Goal: Information Seeking & Learning: Learn about a topic

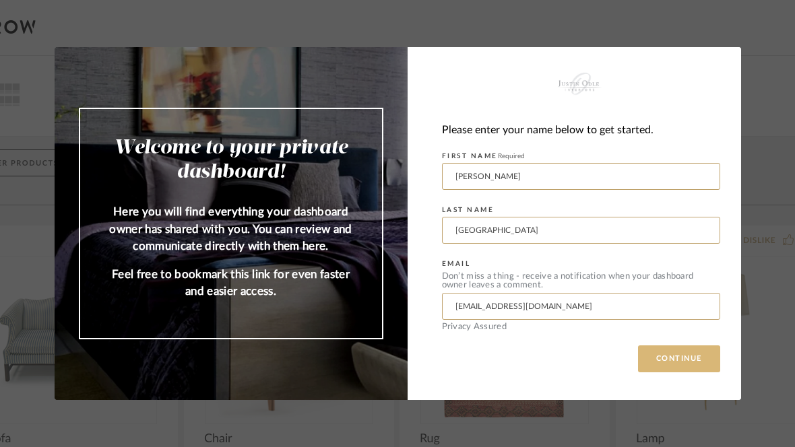
click at [681, 365] on button "CONTINUE" at bounding box center [679, 359] width 82 height 27
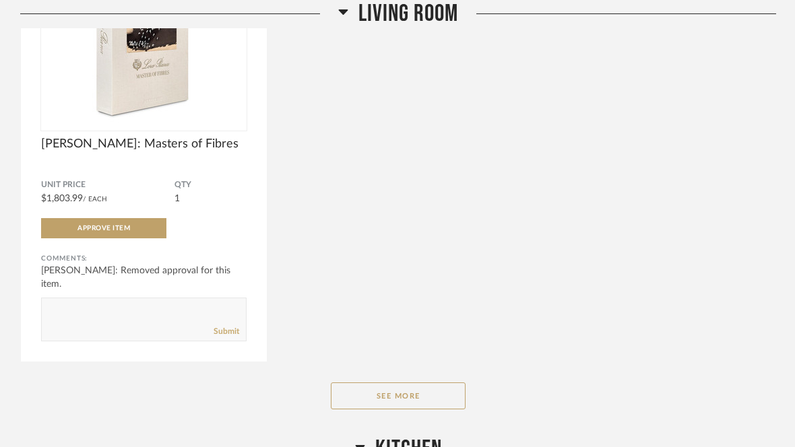
scroll to position [1722, 0]
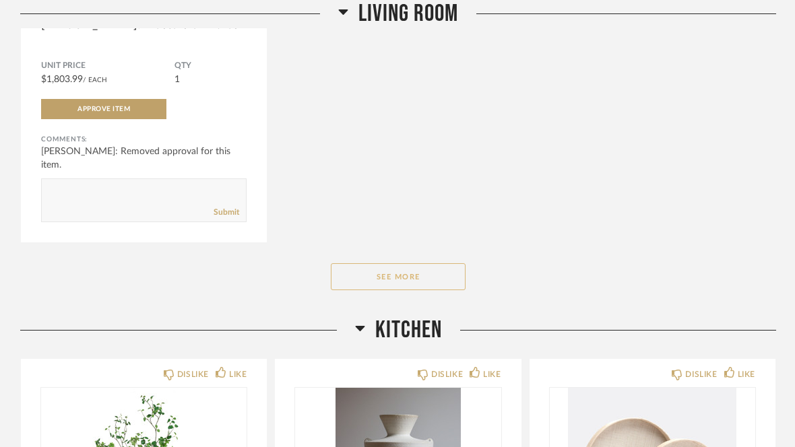
click at [429, 276] on button "See More" at bounding box center [398, 277] width 135 height 27
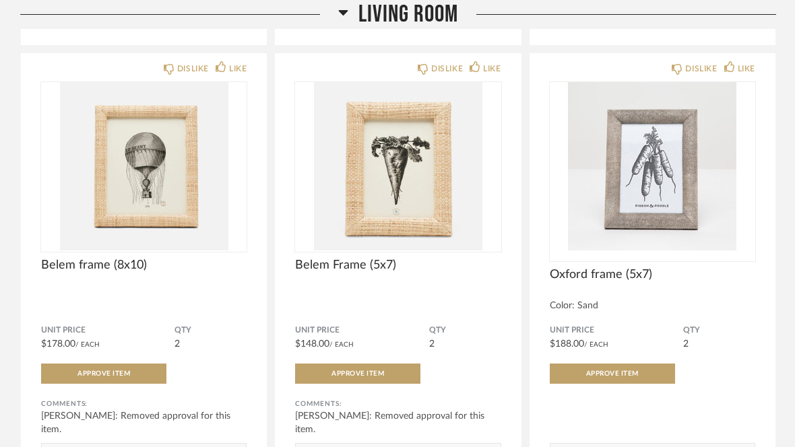
scroll to position [3367, 0]
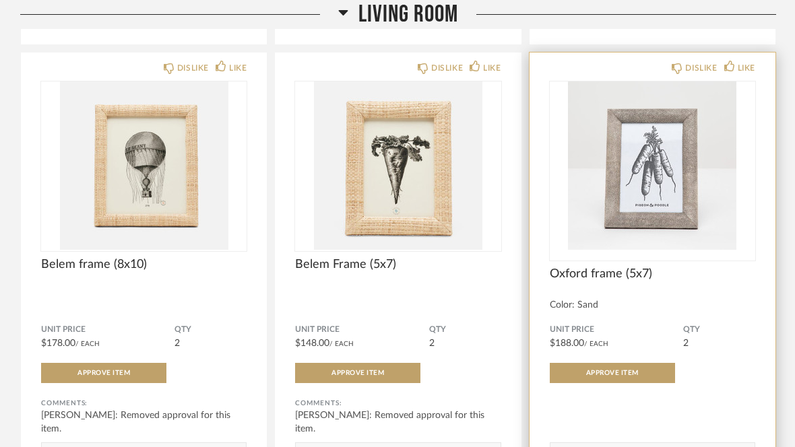
click at [679, 215] on img "0" at bounding box center [653, 166] width 206 height 168
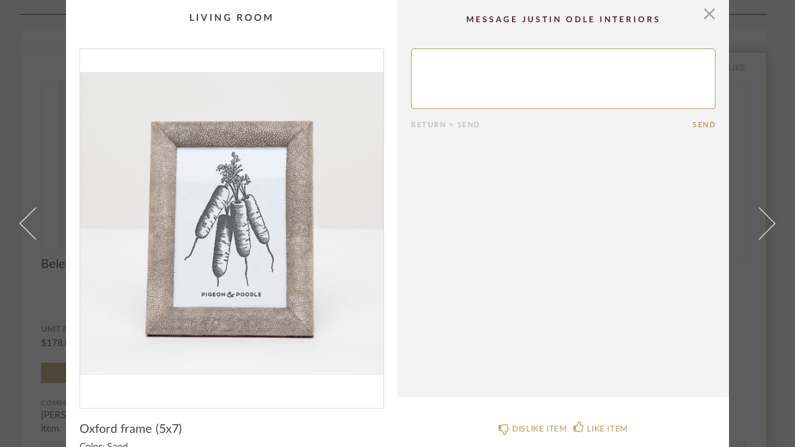
scroll to position [0, 0]
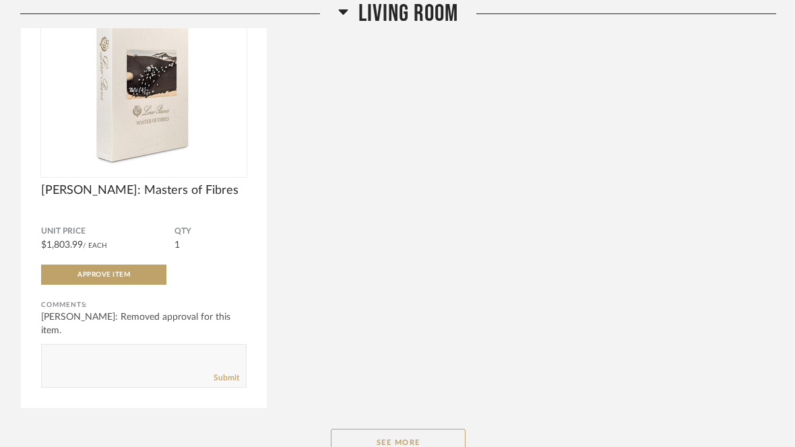
scroll to position [1670, 0]
click at [416, 447] on button "See More" at bounding box center [398, 442] width 135 height 27
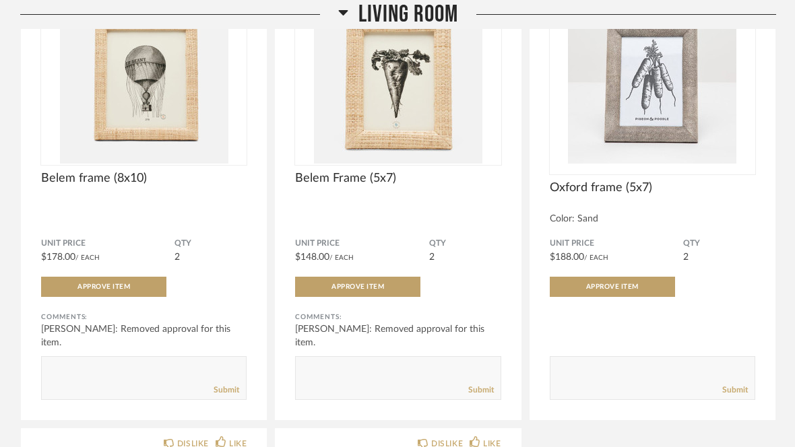
scroll to position [3435, 0]
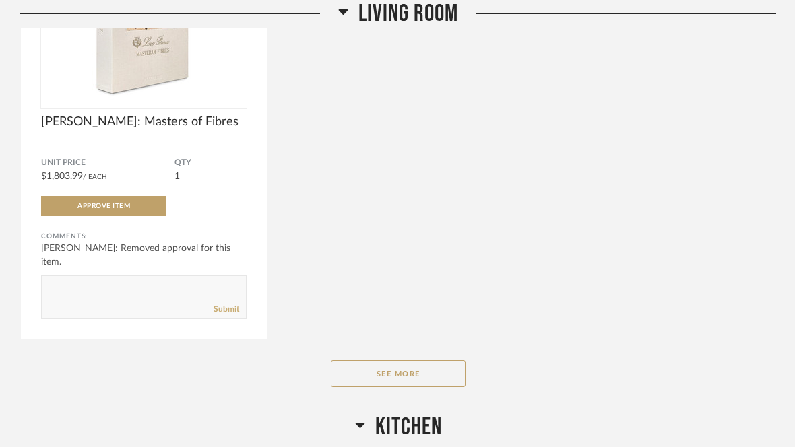
scroll to position [1868, 0]
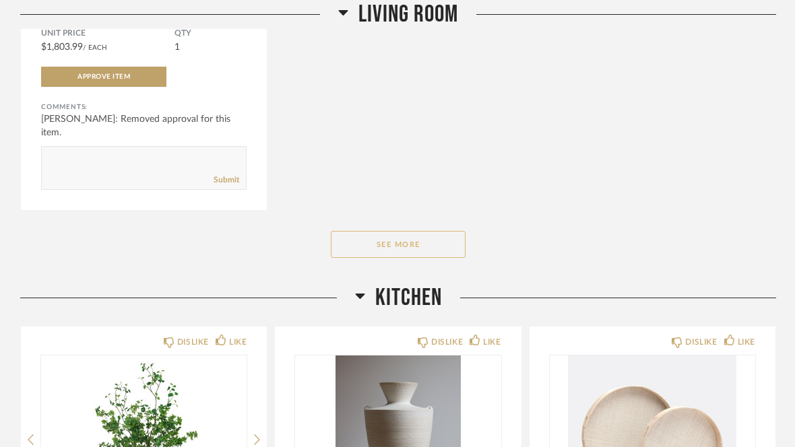
click at [431, 251] on button "See More" at bounding box center [398, 244] width 135 height 27
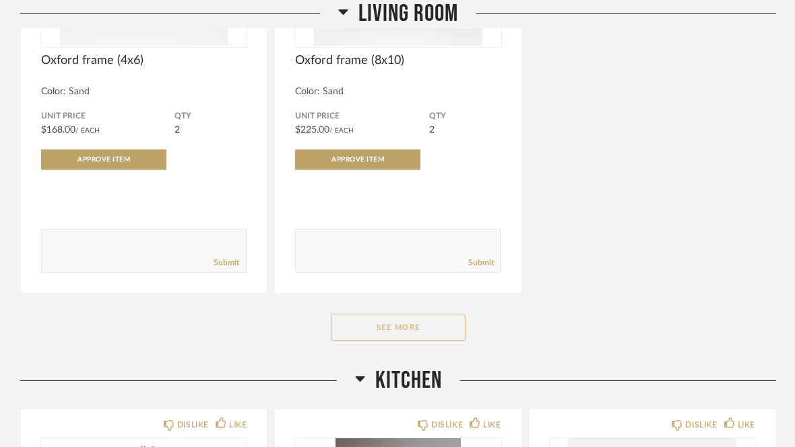
scroll to position [4005, 0]
click at [436, 341] on button "See More" at bounding box center [398, 327] width 135 height 27
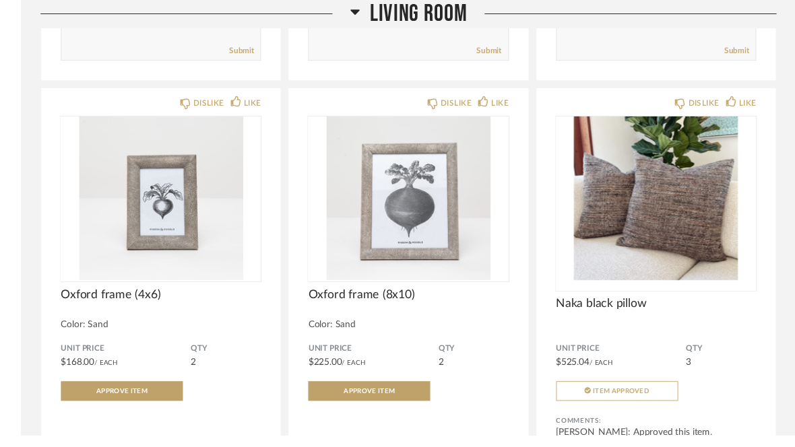
scroll to position [3787, 0]
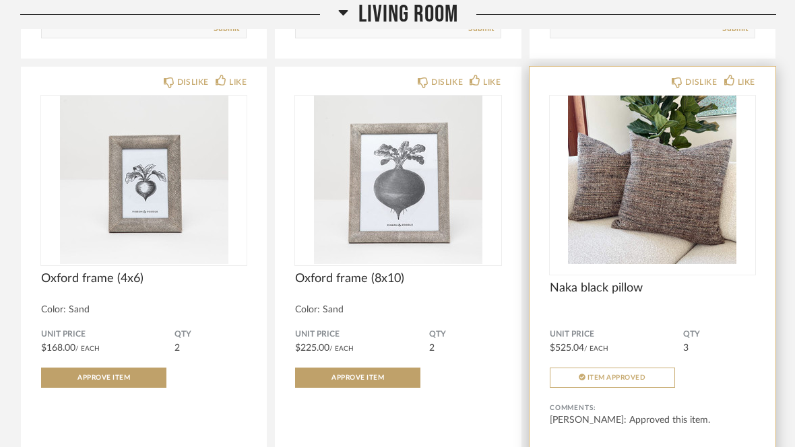
click at [684, 260] on img "0" at bounding box center [653, 180] width 206 height 168
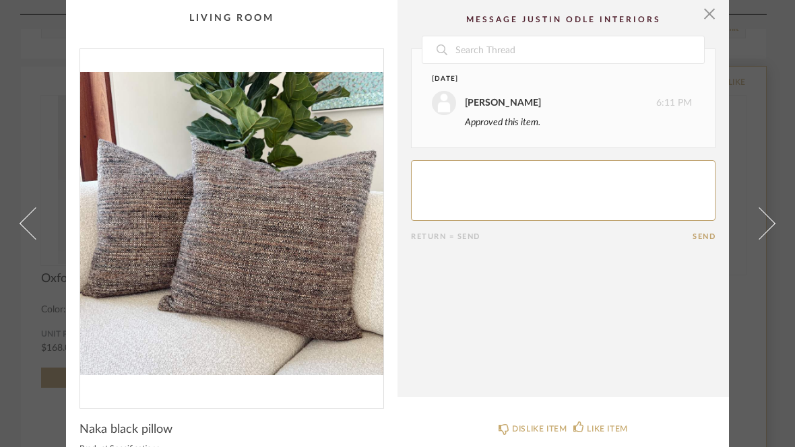
scroll to position [0, 0]
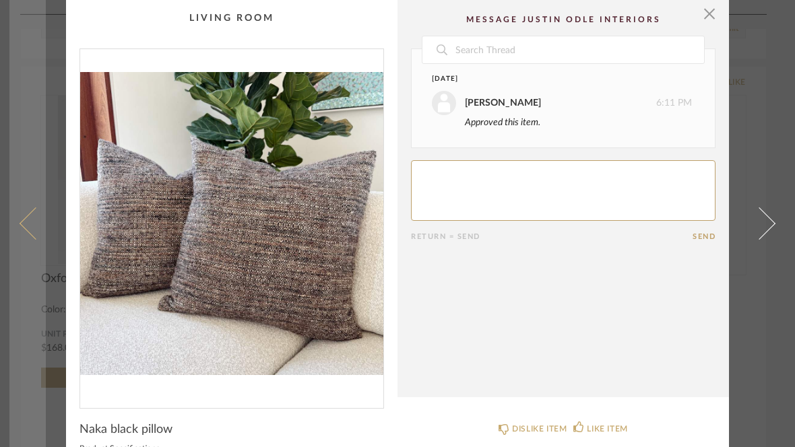
click at [24, 240] on span at bounding box center [36, 224] width 32 height 32
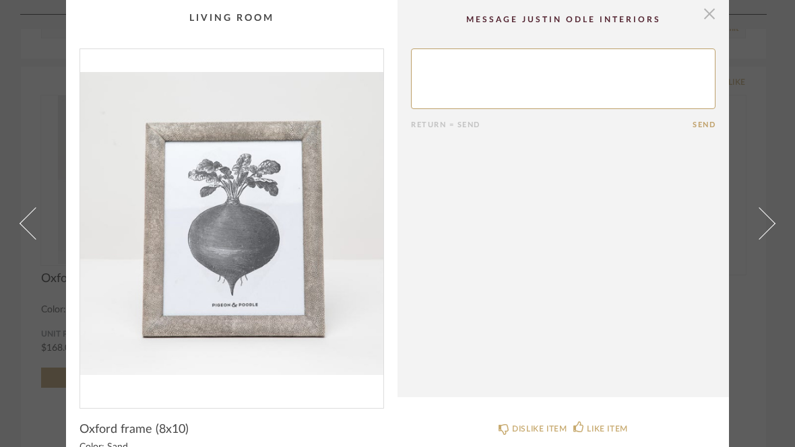
click at [713, 15] on span "button" at bounding box center [709, 13] width 27 height 27
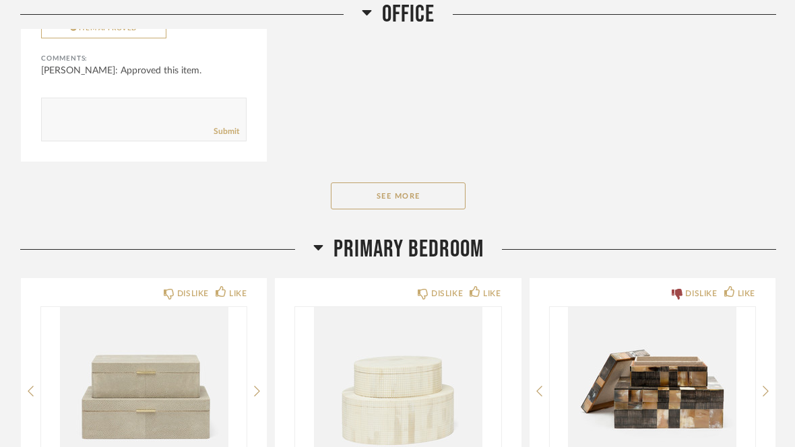
scroll to position [8810, 0]
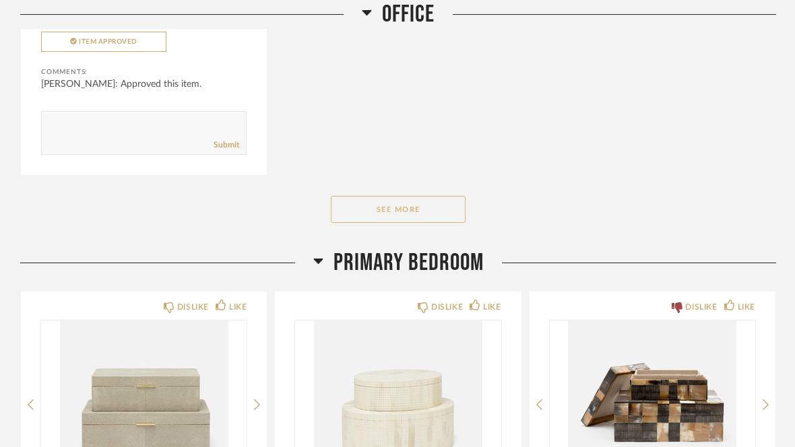
click at [427, 223] on button "See More" at bounding box center [398, 209] width 135 height 27
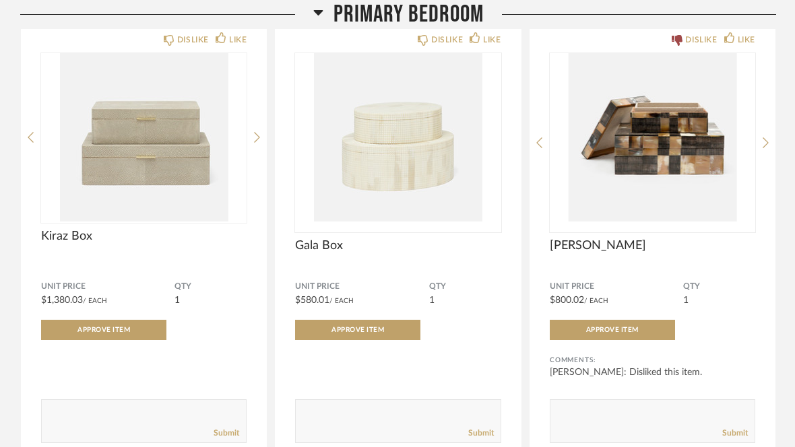
scroll to position [9515, 0]
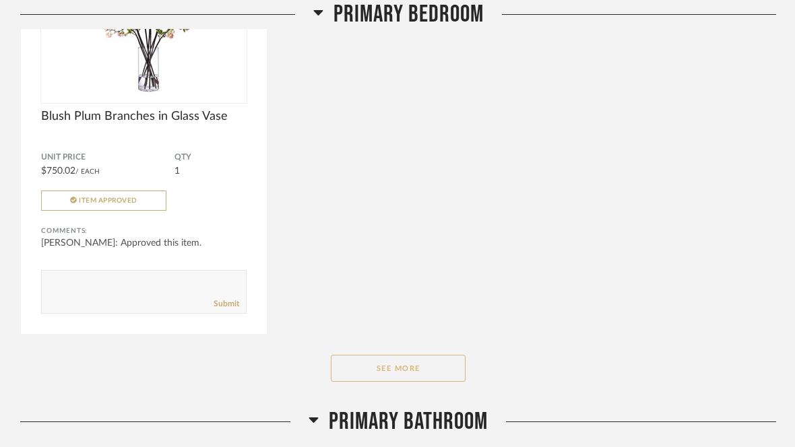
click at [424, 383] on button "See More" at bounding box center [398, 369] width 135 height 27
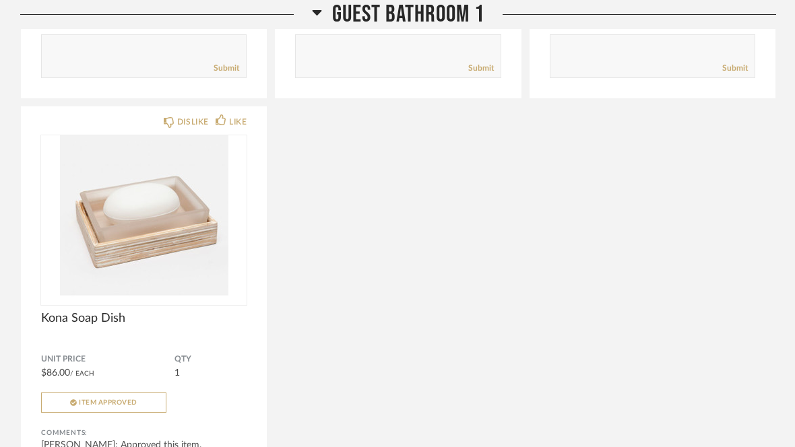
scroll to position [12077, 0]
